Goal: Information Seeking & Learning: Learn about a topic

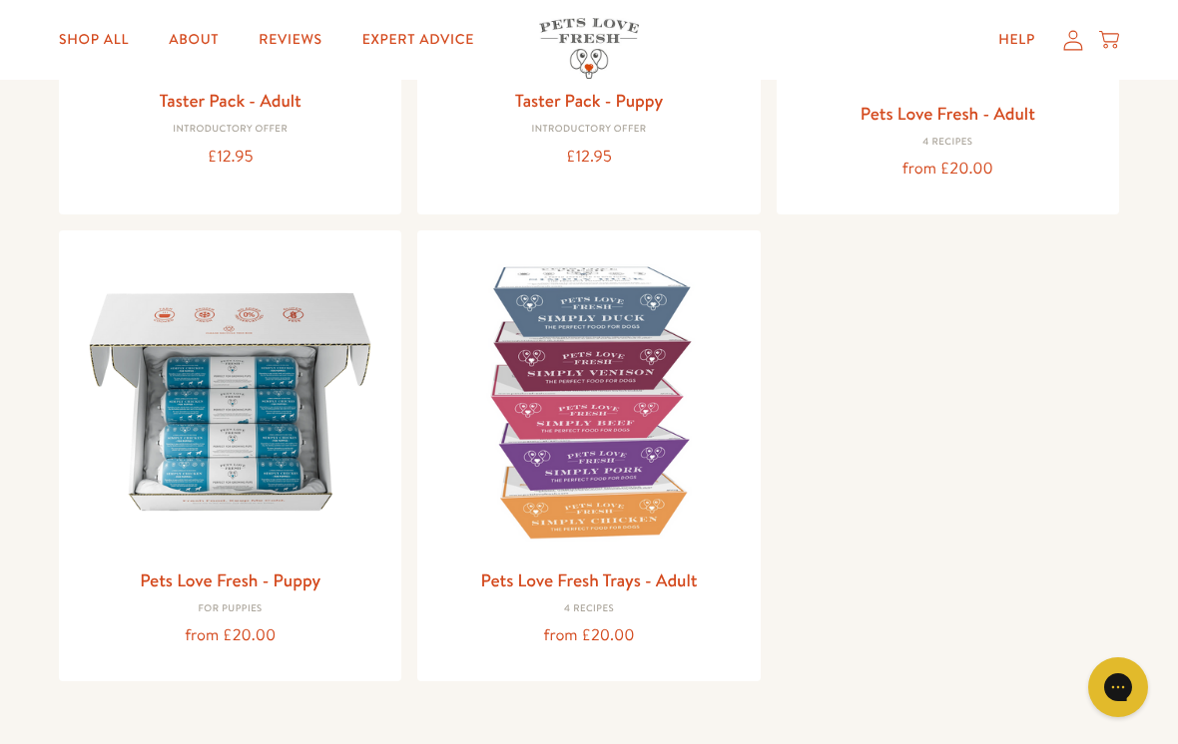
scroll to position [537, 0]
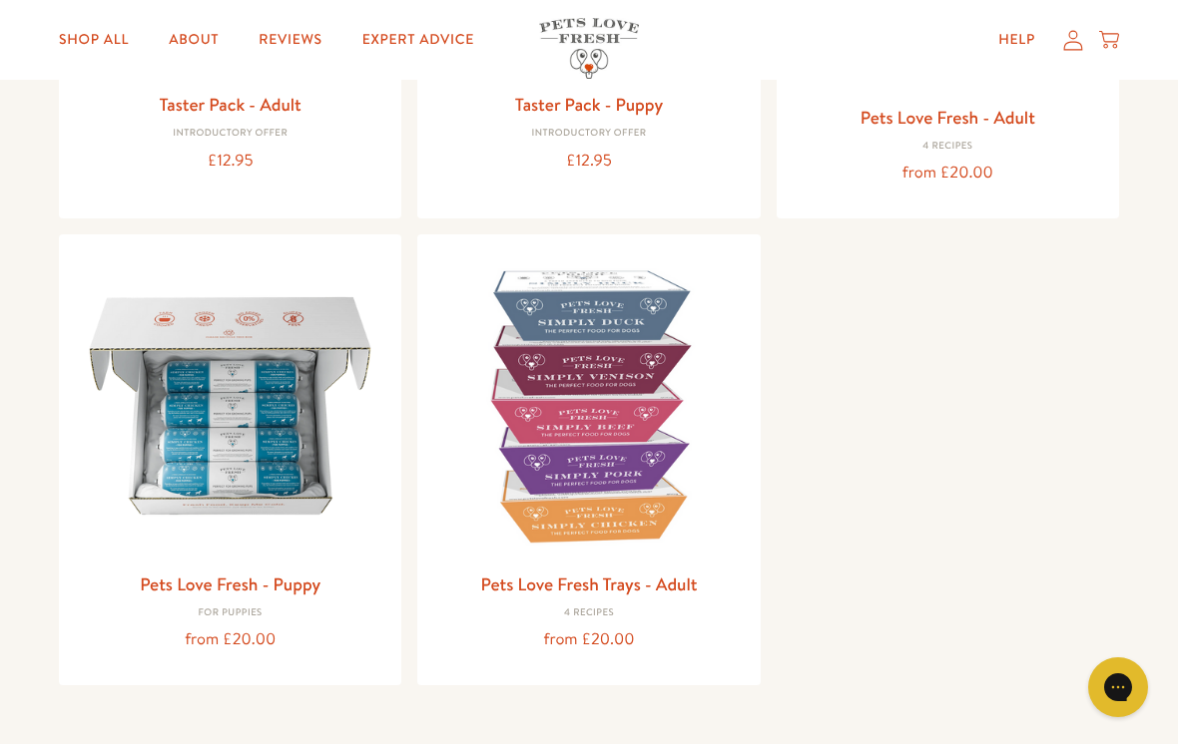
click at [574, 468] on img at bounding box center [588, 405] width 310 height 310
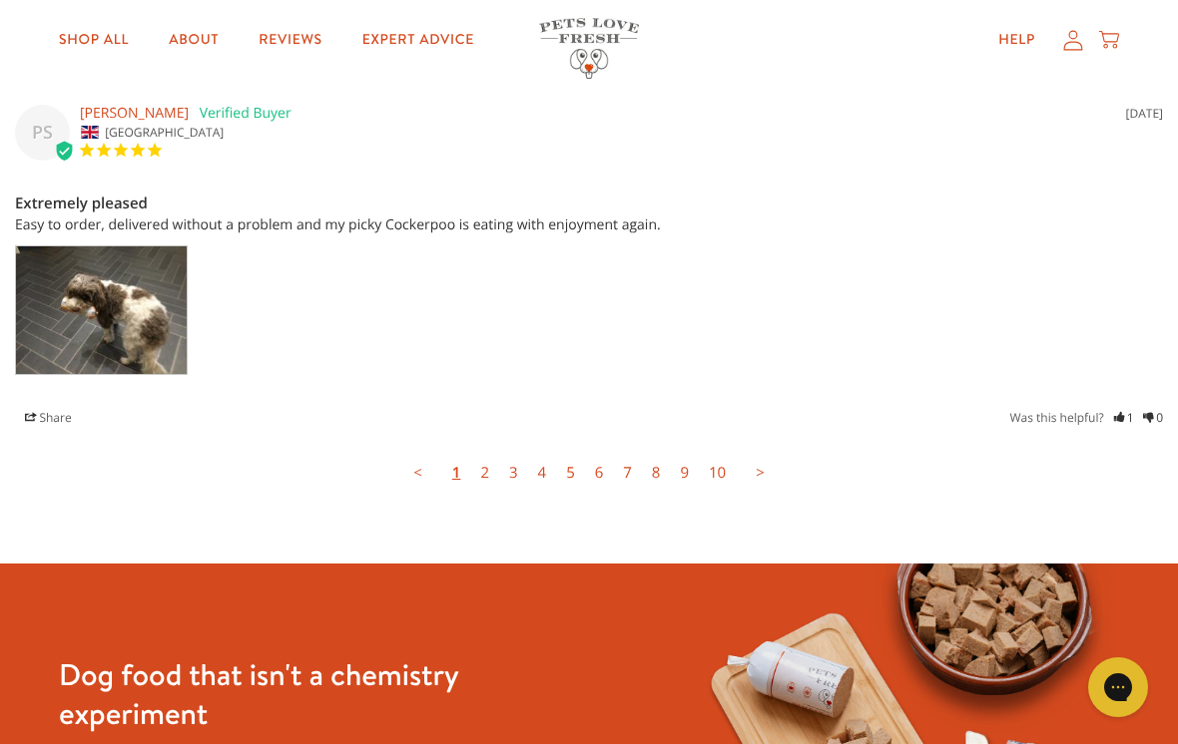
scroll to position [5420, 0]
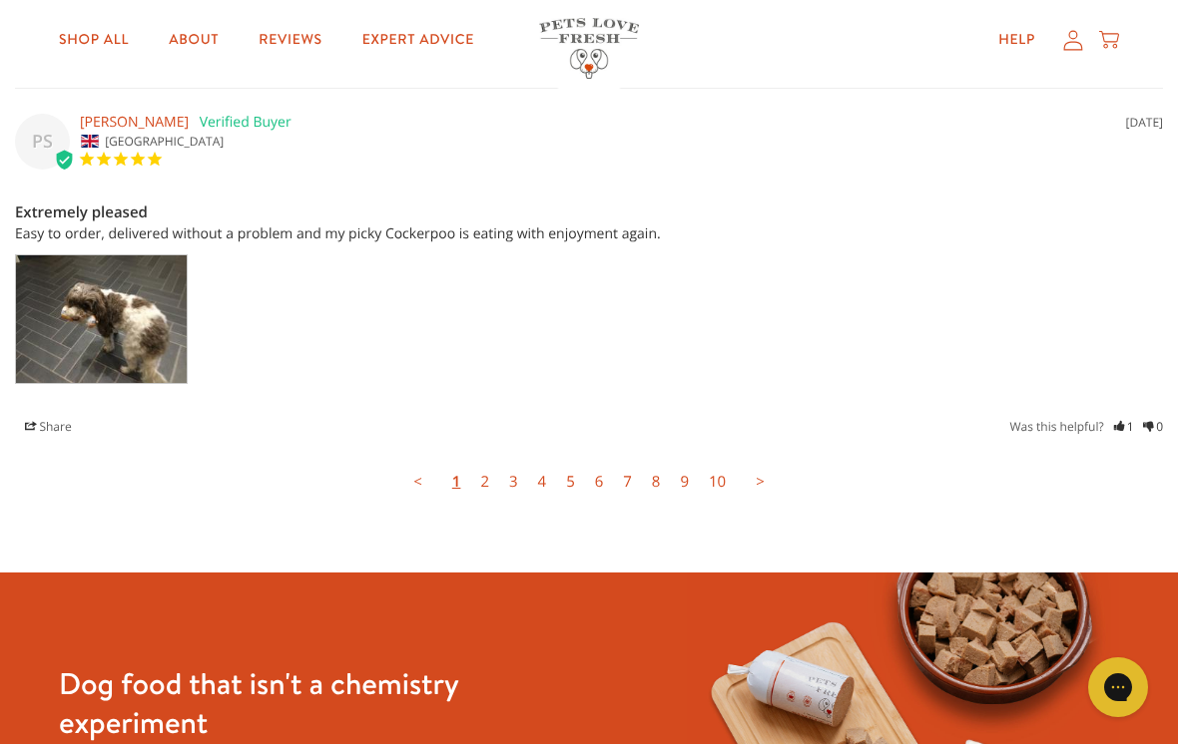
click at [482, 462] on link "2" at bounding box center [484, 482] width 29 height 40
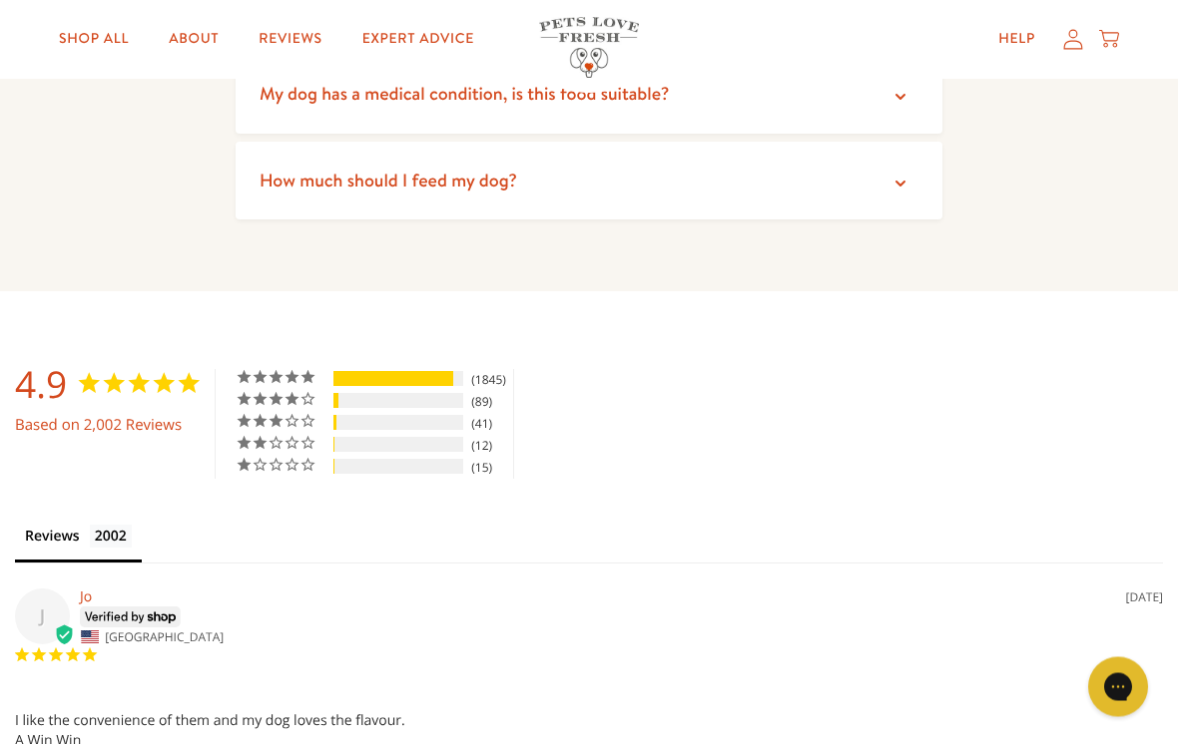
scroll to position [3958, 0]
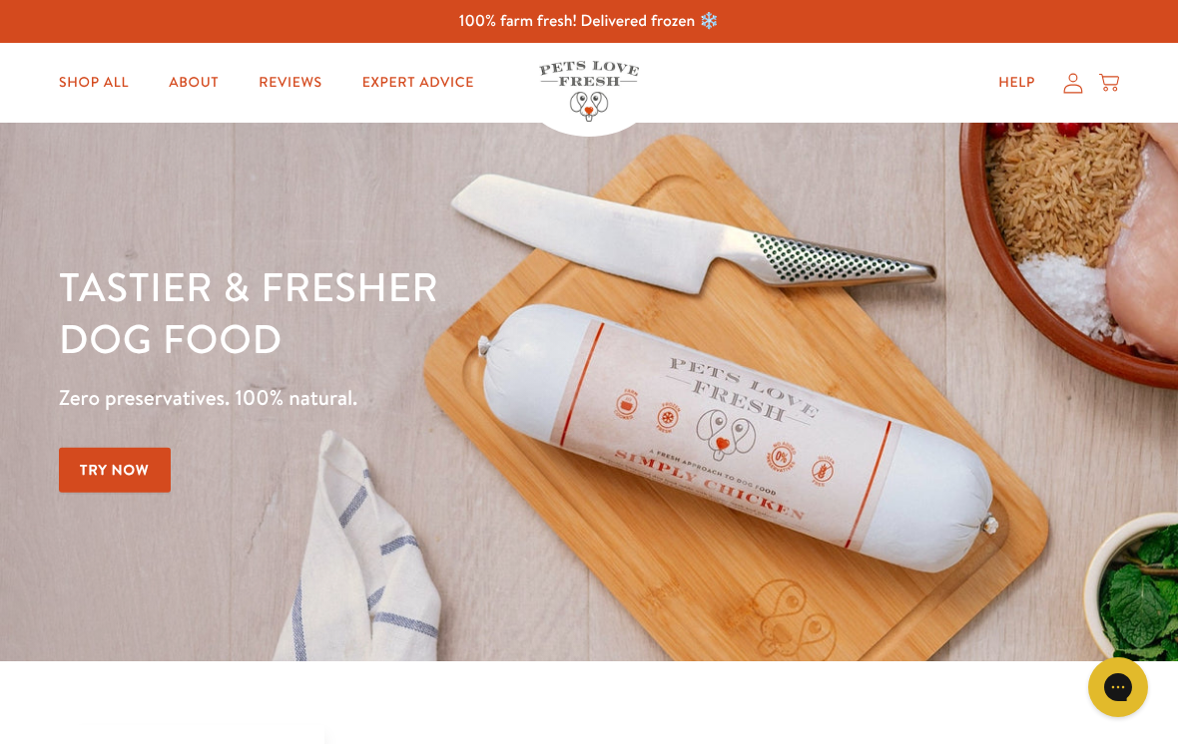
click at [422, 98] on link "Expert Advice" at bounding box center [418, 83] width 144 height 40
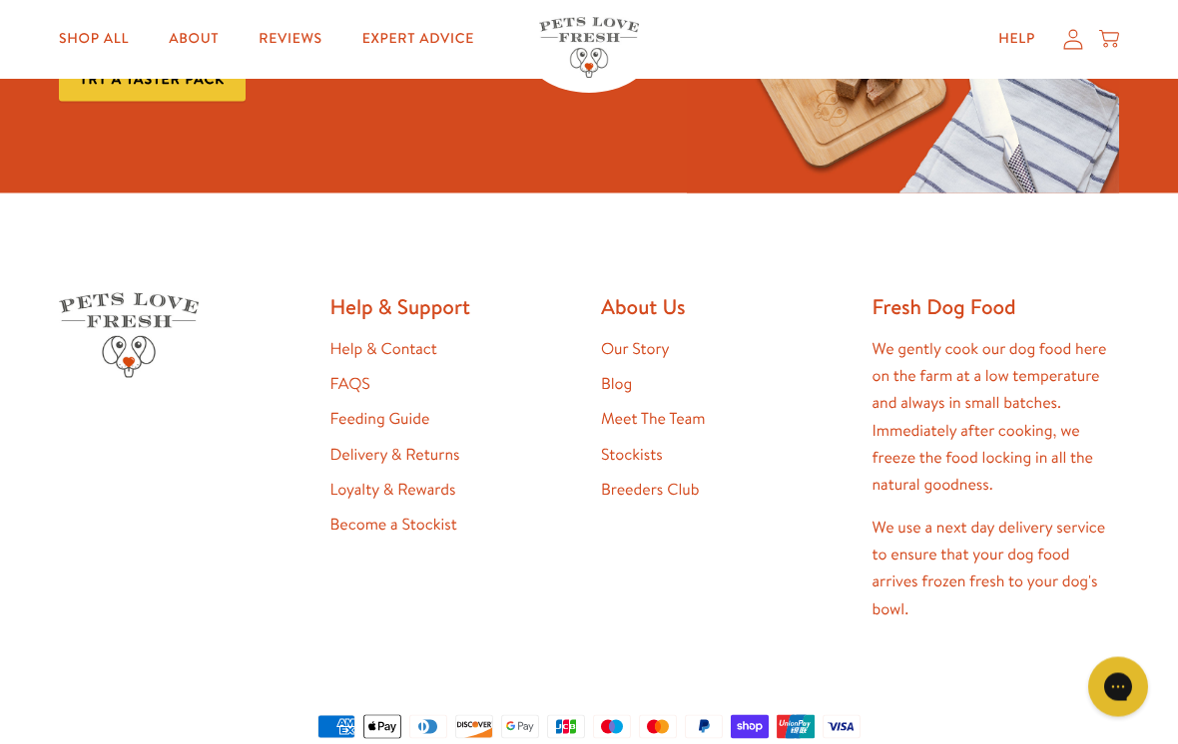
scroll to position [3376, 0]
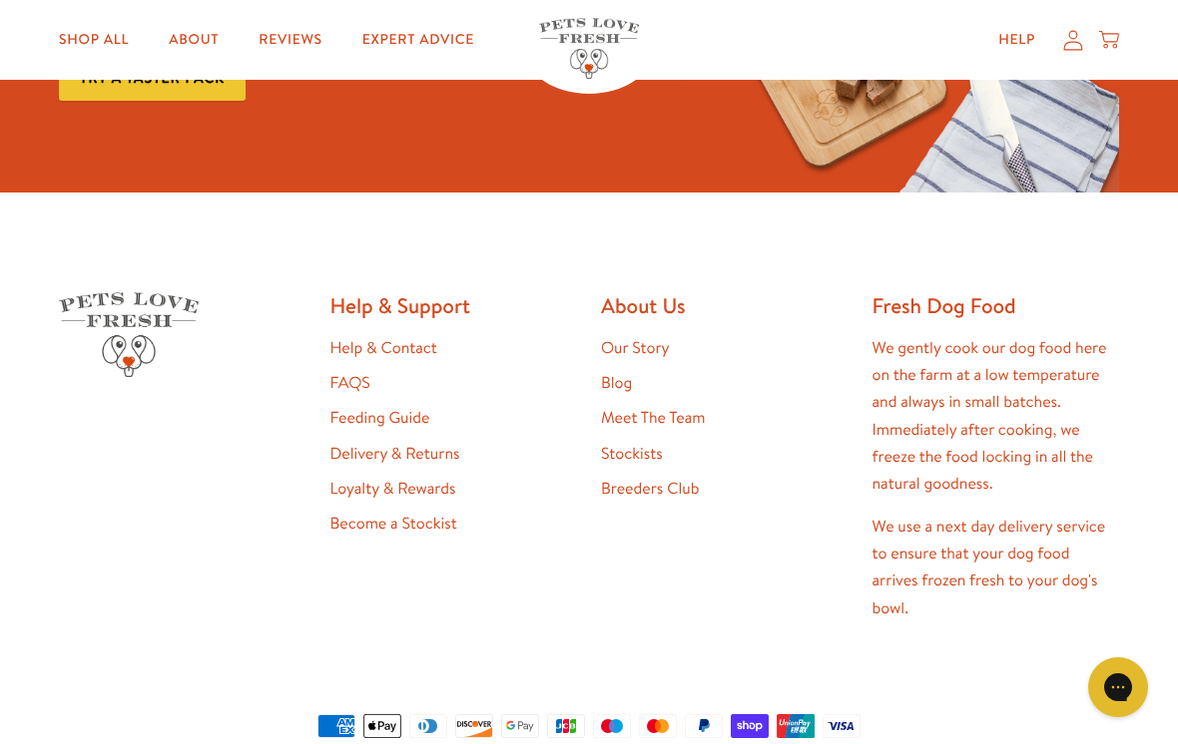
click at [348, 372] on link "FAQS" at bounding box center [350, 383] width 40 height 22
